Goal: Obtain resource: Download file/media

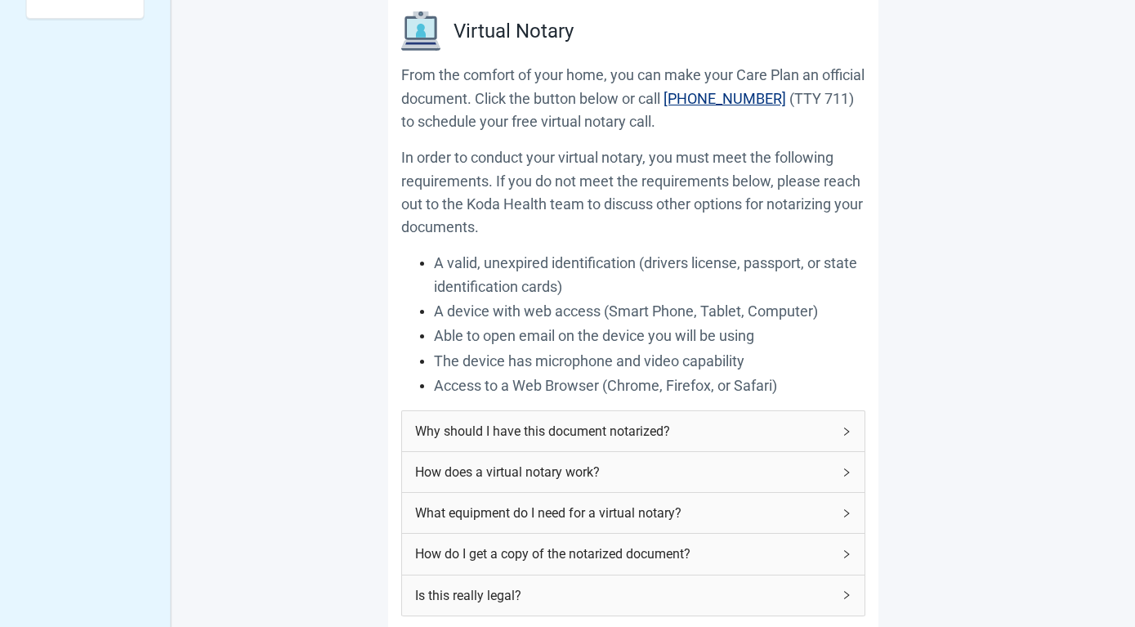
scroll to position [60, 0]
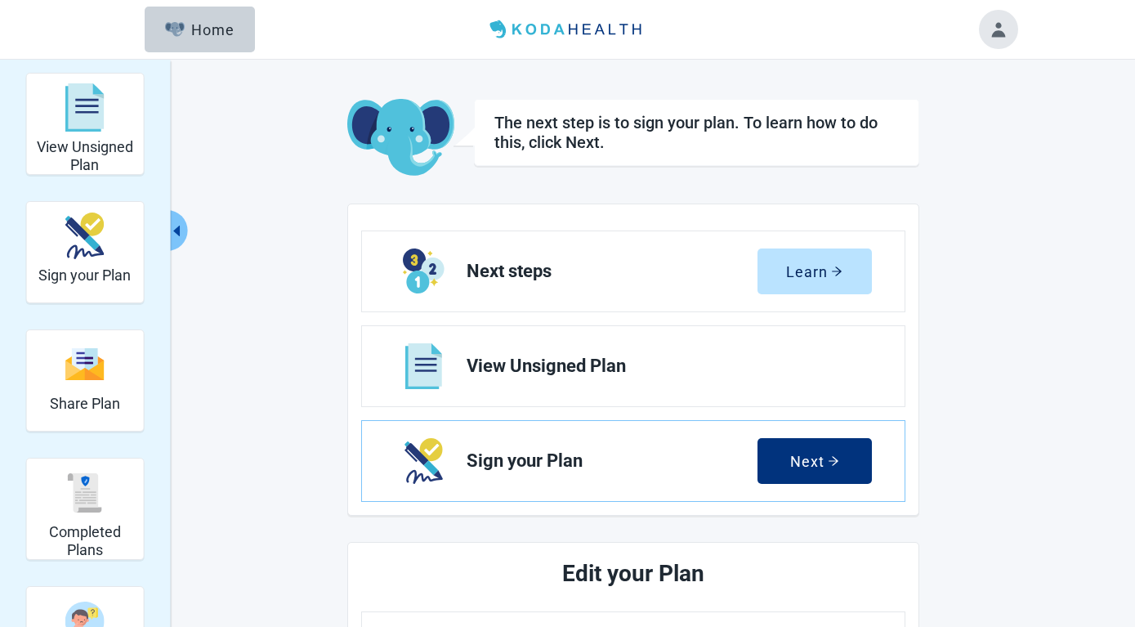
click at [634, 573] on h2 "Edit your Plan" at bounding box center [634, 574] width 422 height 36
click at [552, 366] on span "View Unsigned Plan" at bounding box center [663, 366] width 392 height 20
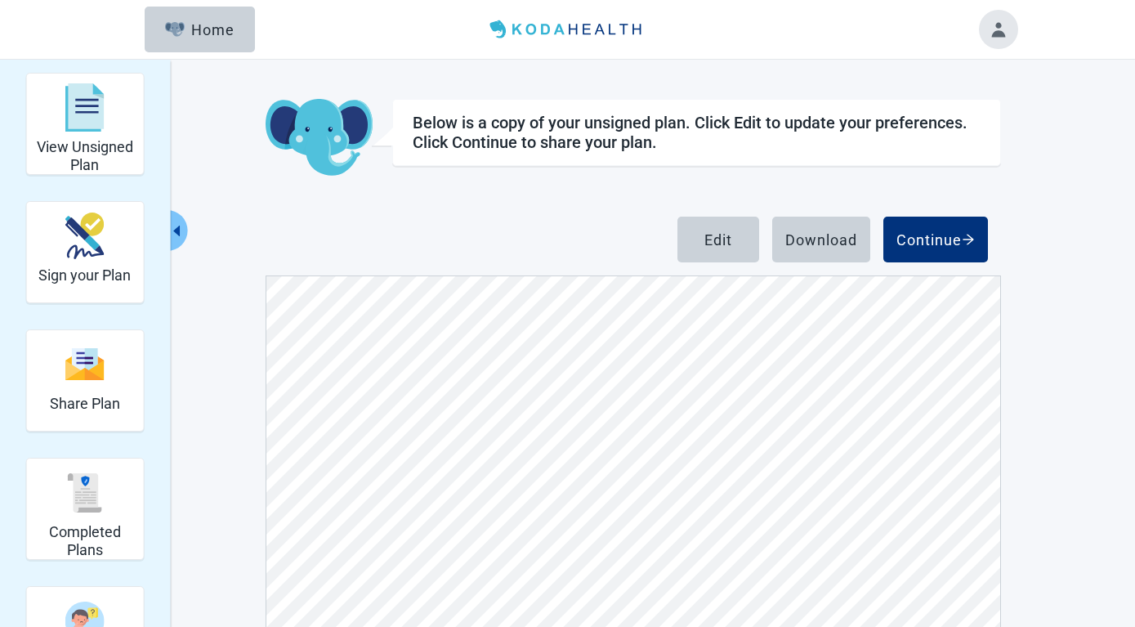
scroll to position [1025, 0]
click at [808, 246] on div "Download" at bounding box center [821, 239] width 72 height 16
